Goal: Task Accomplishment & Management: Manage account settings

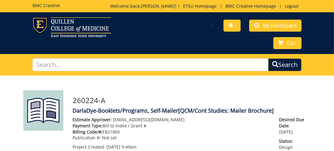
scroll to position [302, 0]
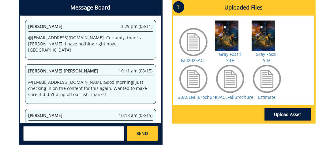
scroll to position [93, 0]
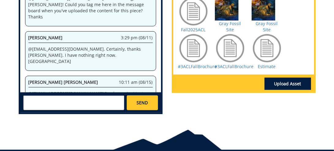
scroll to position [57, 0]
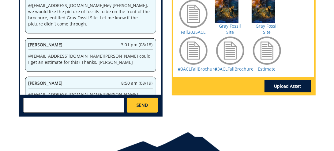
scroll to position [394, 0]
